Goal: Transaction & Acquisition: Obtain resource

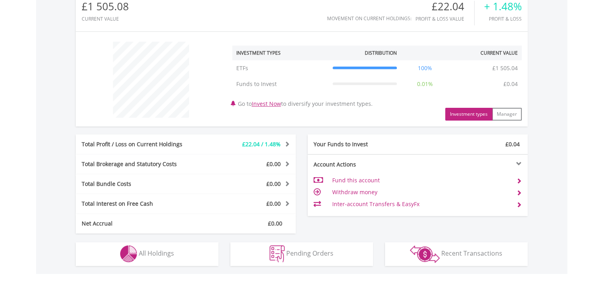
scroll to position [357, 0]
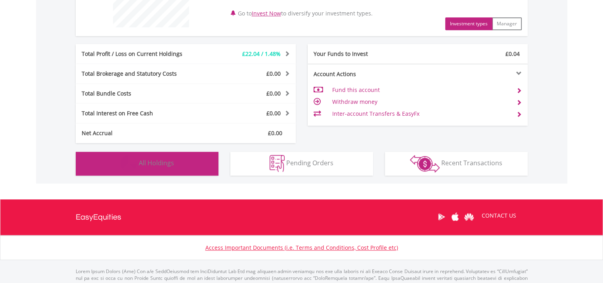
click at [173, 163] on span "All Holdings" at bounding box center [156, 162] width 35 height 9
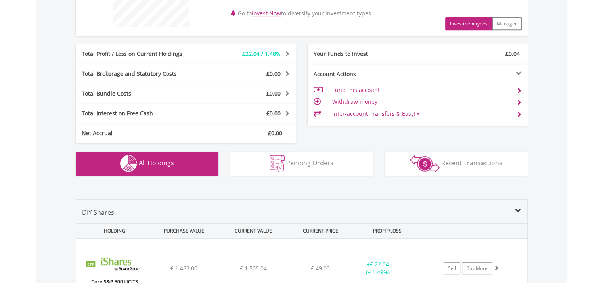
scroll to position [517, 0]
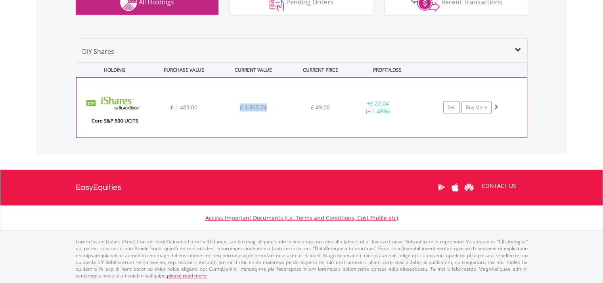
drag, startPoint x: 239, startPoint y: 104, endPoint x: 276, endPoint y: 106, distance: 36.5
click at [276, 106] on div "£ 1 505.04" at bounding box center [252, 107] width 67 height 8
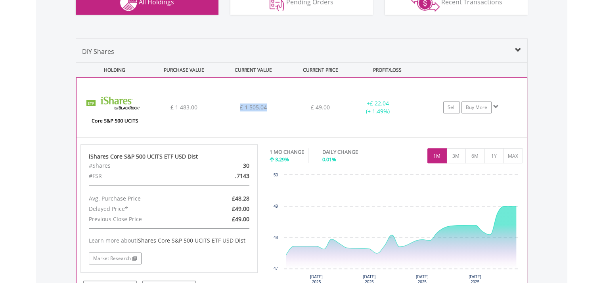
click at [256, 106] on span "£ 1 505.04" at bounding box center [253, 107] width 27 height 8
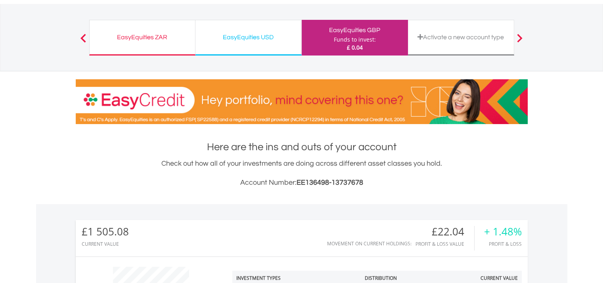
scroll to position [0, 0]
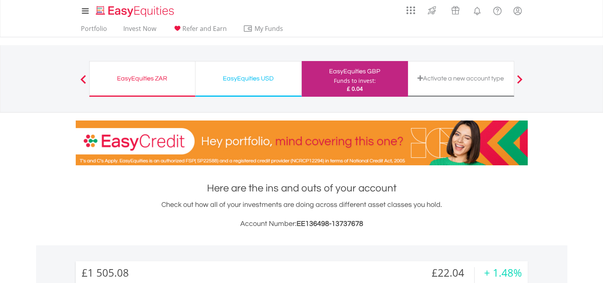
click at [235, 75] on div "EasyEquities USD" at bounding box center [248, 78] width 96 height 11
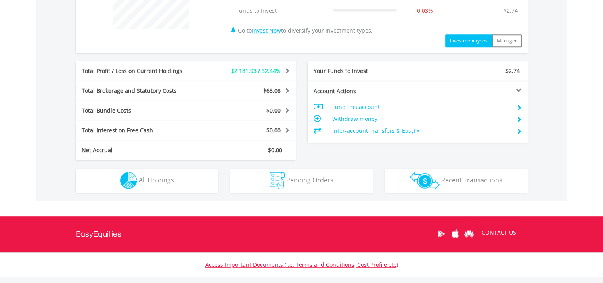
scroll to position [357, 0]
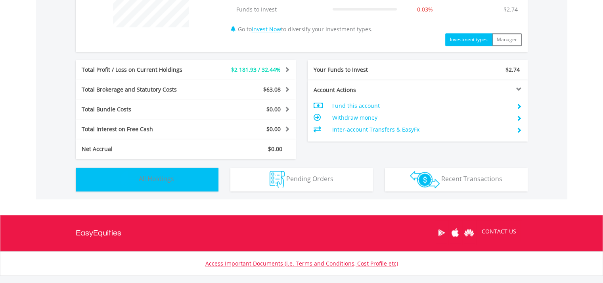
click at [166, 183] on button "Holdings All Holdings" at bounding box center [147, 180] width 143 height 24
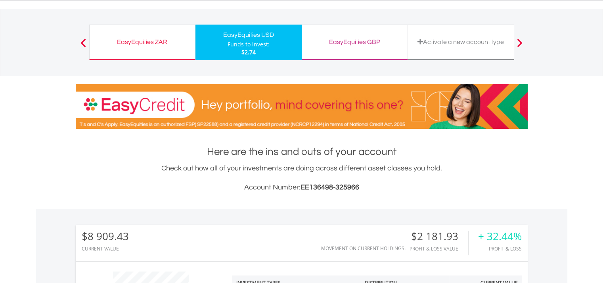
scroll to position [0, 0]
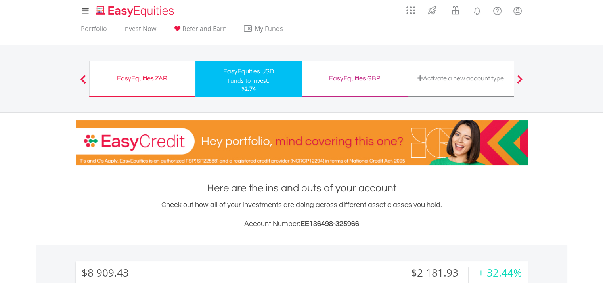
click at [163, 75] on div "EasyEquities ZAR" at bounding box center [142, 78] width 96 height 11
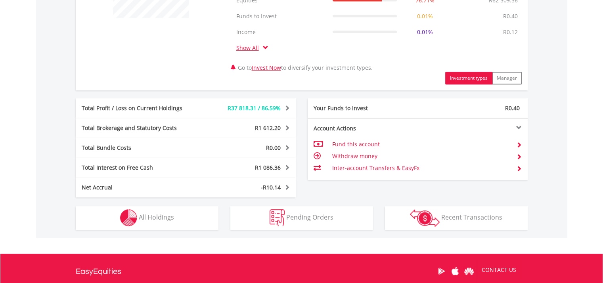
scroll to position [396, 0]
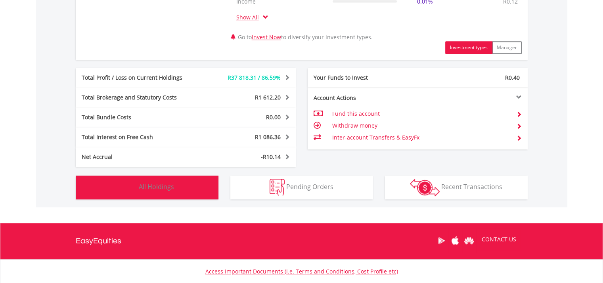
click at [164, 189] on span "All Holdings" at bounding box center [156, 186] width 35 height 9
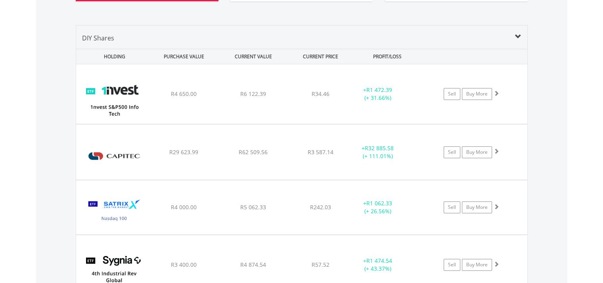
scroll to position [634, 0]
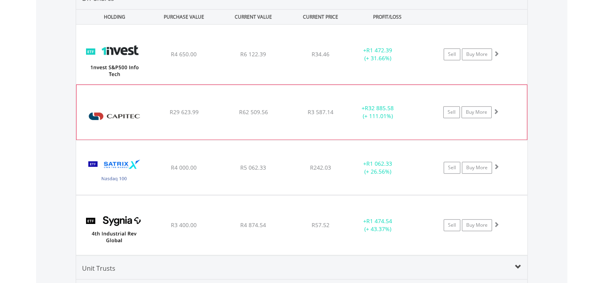
click at [373, 114] on div "+ R32 885.58 (+ 111.01%)" at bounding box center [376, 112] width 59 height 16
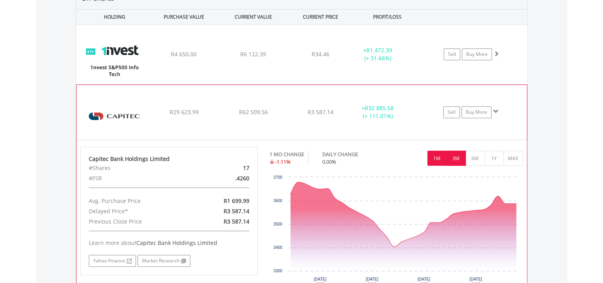
click at [456, 156] on button "3M" at bounding box center [455, 158] width 19 height 15
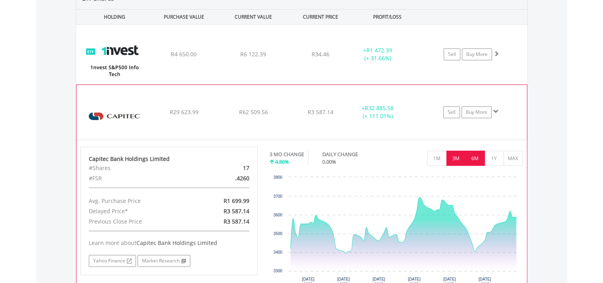
click at [475, 160] on button "6M" at bounding box center [474, 158] width 19 height 15
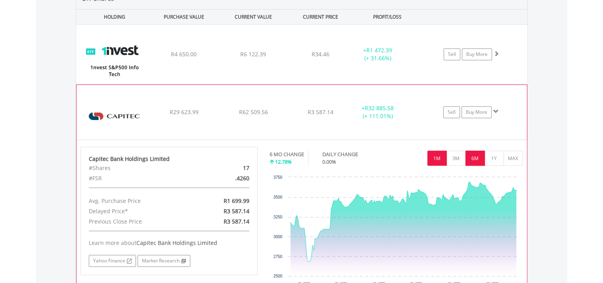
click at [442, 156] on button "1M" at bounding box center [436, 158] width 19 height 15
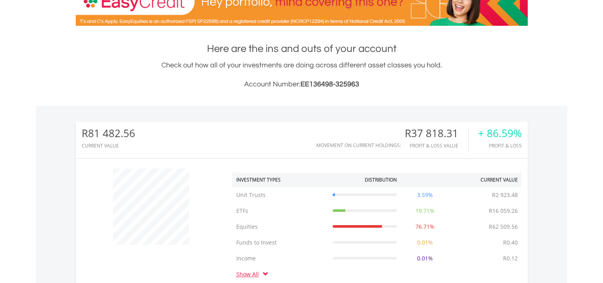
scroll to position [0, 0]
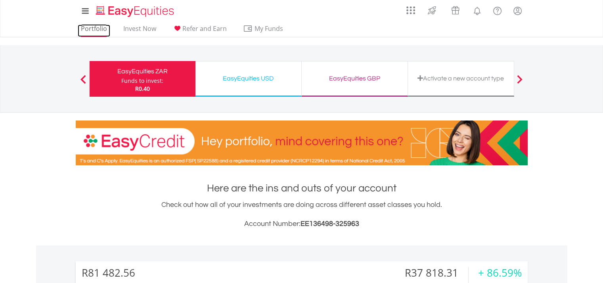
click at [87, 29] on link "Portfolio" at bounding box center [94, 31] width 32 height 12
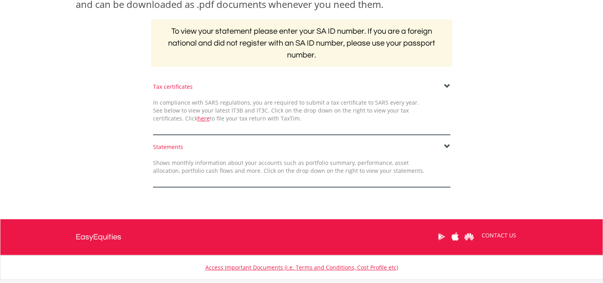
scroll to position [158, 0]
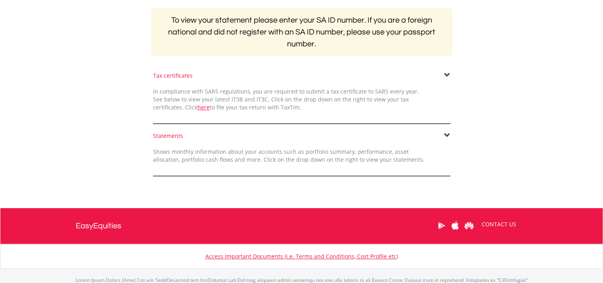
click at [447, 134] on span at bounding box center [447, 135] width 6 height 6
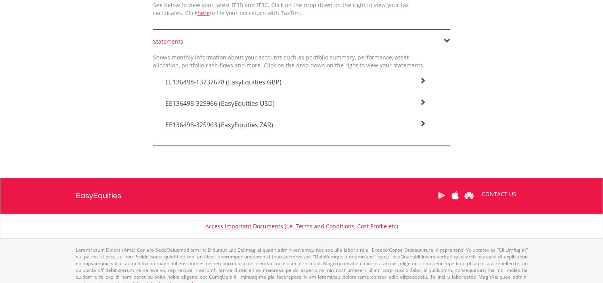
scroll to position [261, 0]
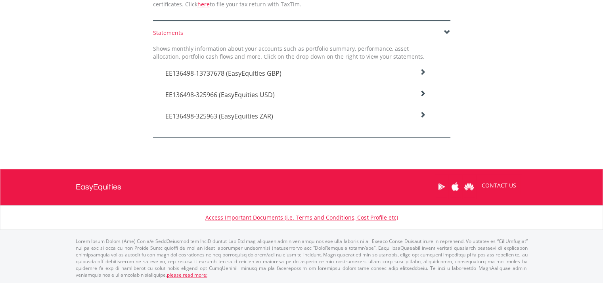
click at [265, 117] on span "EE136498-325963 (EasyEquities ZAR)" at bounding box center [219, 116] width 108 height 9
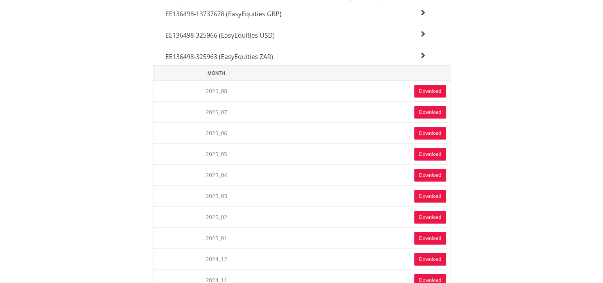
scroll to position [341, 0]
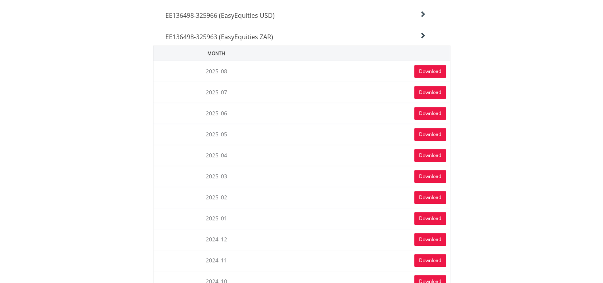
click at [431, 71] on link "Download" at bounding box center [430, 71] width 32 height 13
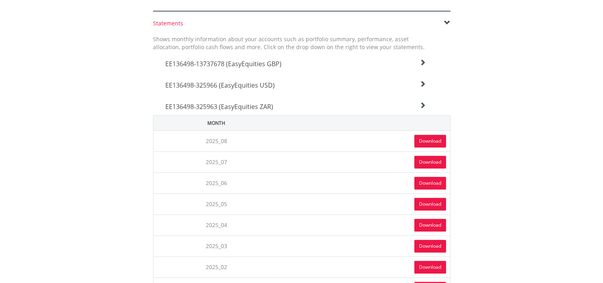
scroll to position [261, 0]
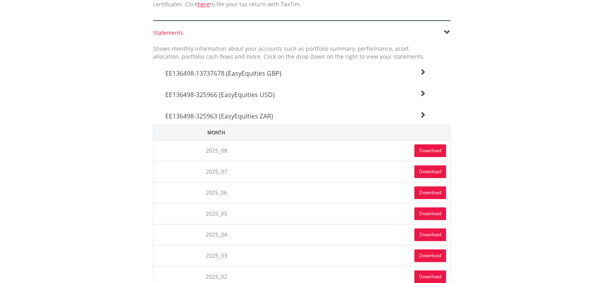
click at [256, 92] on span "EE136498-325966 (EasyEquities USD)" at bounding box center [219, 94] width 109 height 9
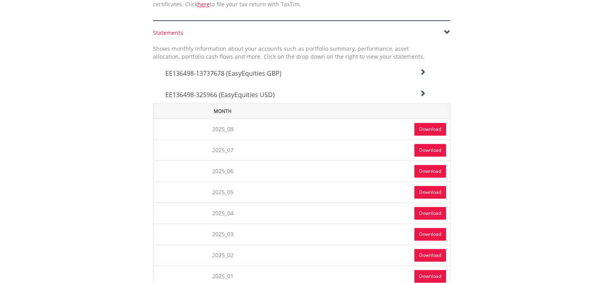
click at [431, 130] on link "Download" at bounding box center [430, 129] width 32 height 13
